Goal: Transaction & Acquisition: Download file/media

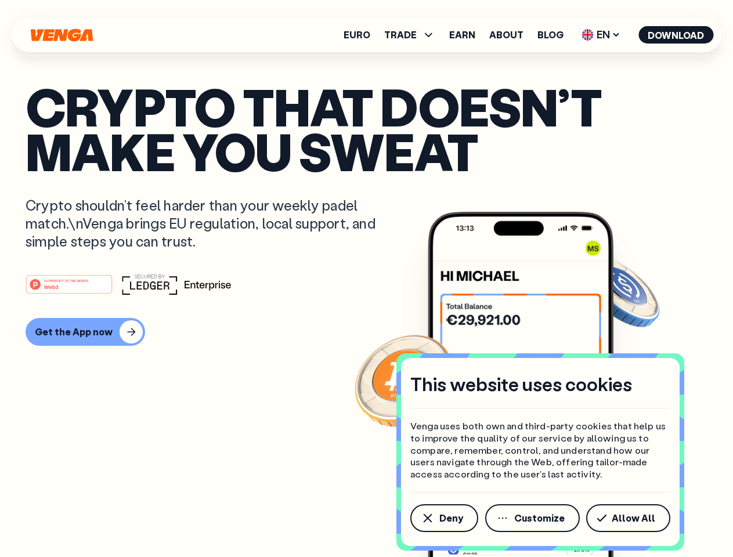
click at [366, 278] on div "#1 PRODUCT OF THE MONTH Web3" at bounding box center [367, 284] width 682 height 21
click at [443, 518] on span "Deny" at bounding box center [451, 517] width 24 height 9
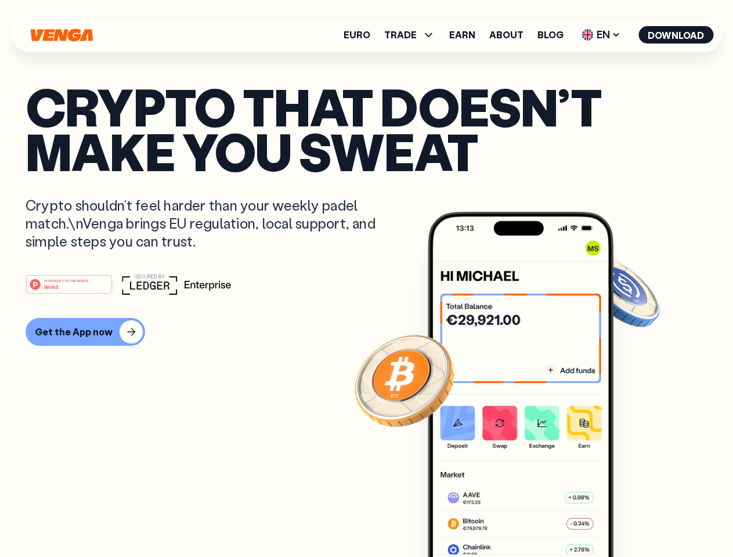
click at [533, 518] on img at bounding box center [521, 406] width 186 height 389
click at [630, 518] on article "Crypto that doesn’t make you sweat Crypto shouldn’t feel harder than your weekl…" at bounding box center [367, 301] width 682 height 435
click at [413, 35] on span "TRADE" at bounding box center [400, 34] width 32 height 9
click at [601, 35] on span "EN" at bounding box center [600, 35] width 47 height 19
click at [676, 35] on button "Download" at bounding box center [675, 34] width 75 height 17
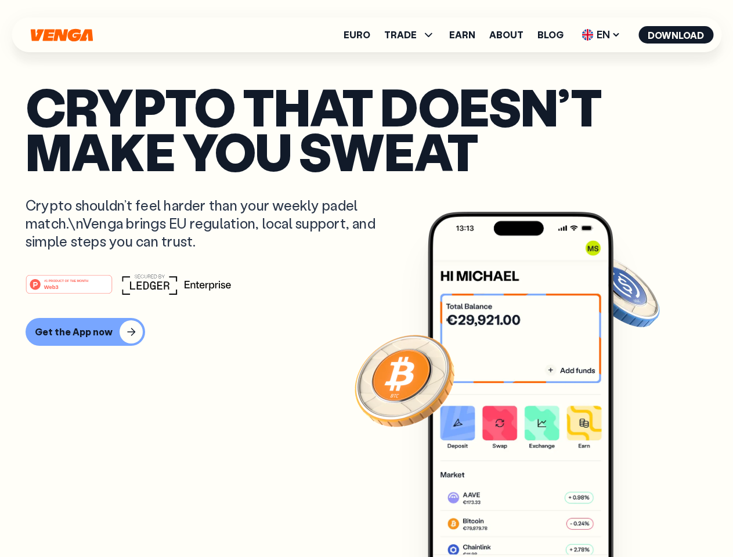
click at [366, 310] on div "#1 PRODUCT OF THE MONTH Web3 Get the App now" at bounding box center [367, 310] width 682 height 72
click at [84, 332] on div "Get the App now" at bounding box center [74, 332] width 78 height 12
click at [71, 332] on div "Get the App now" at bounding box center [74, 332] width 78 height 12
